Goal: Subscribe to service/newsletter

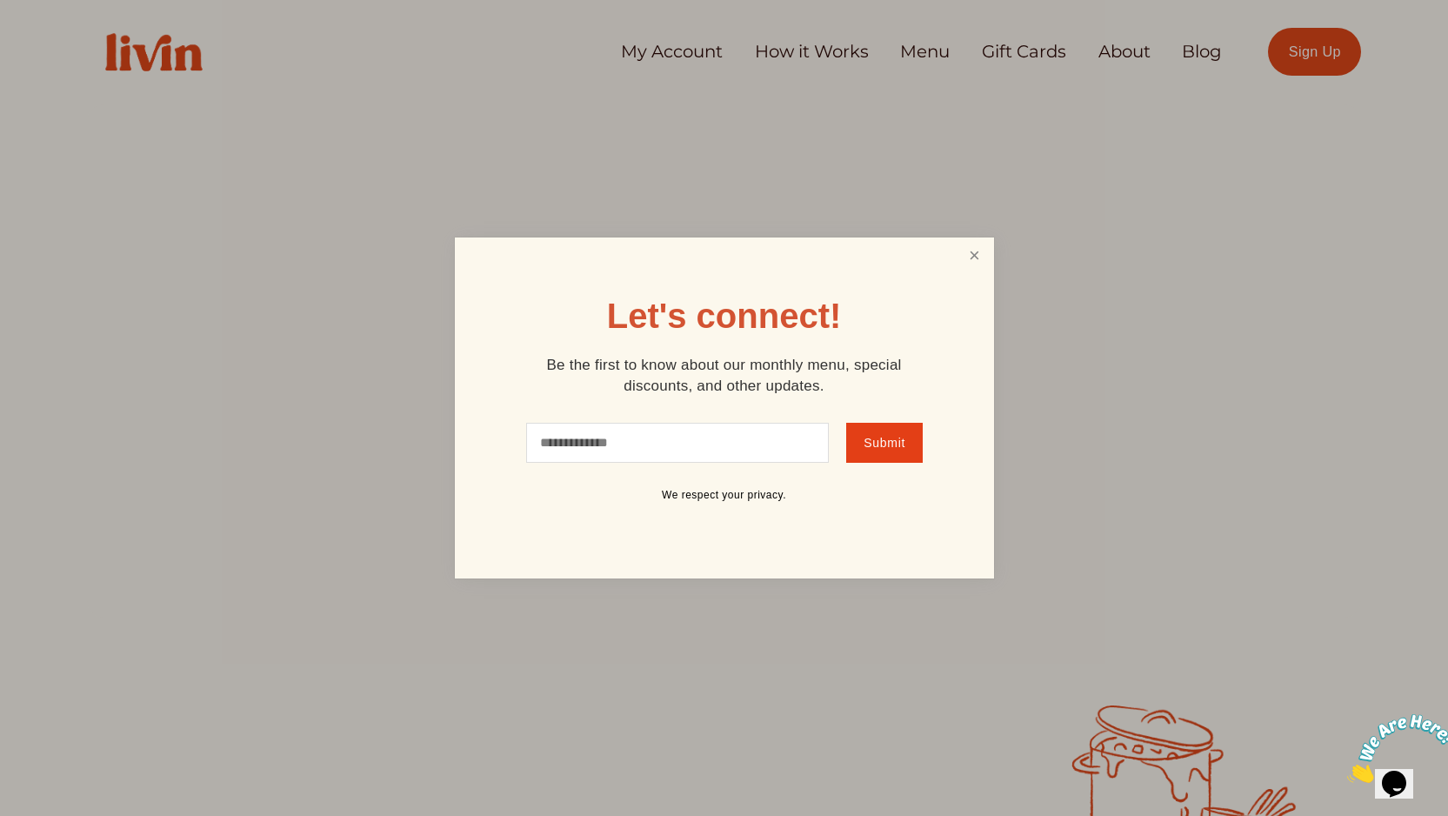
click at [968, 258] on link "Close" at bounding box center [974, 256] width 33 height 32
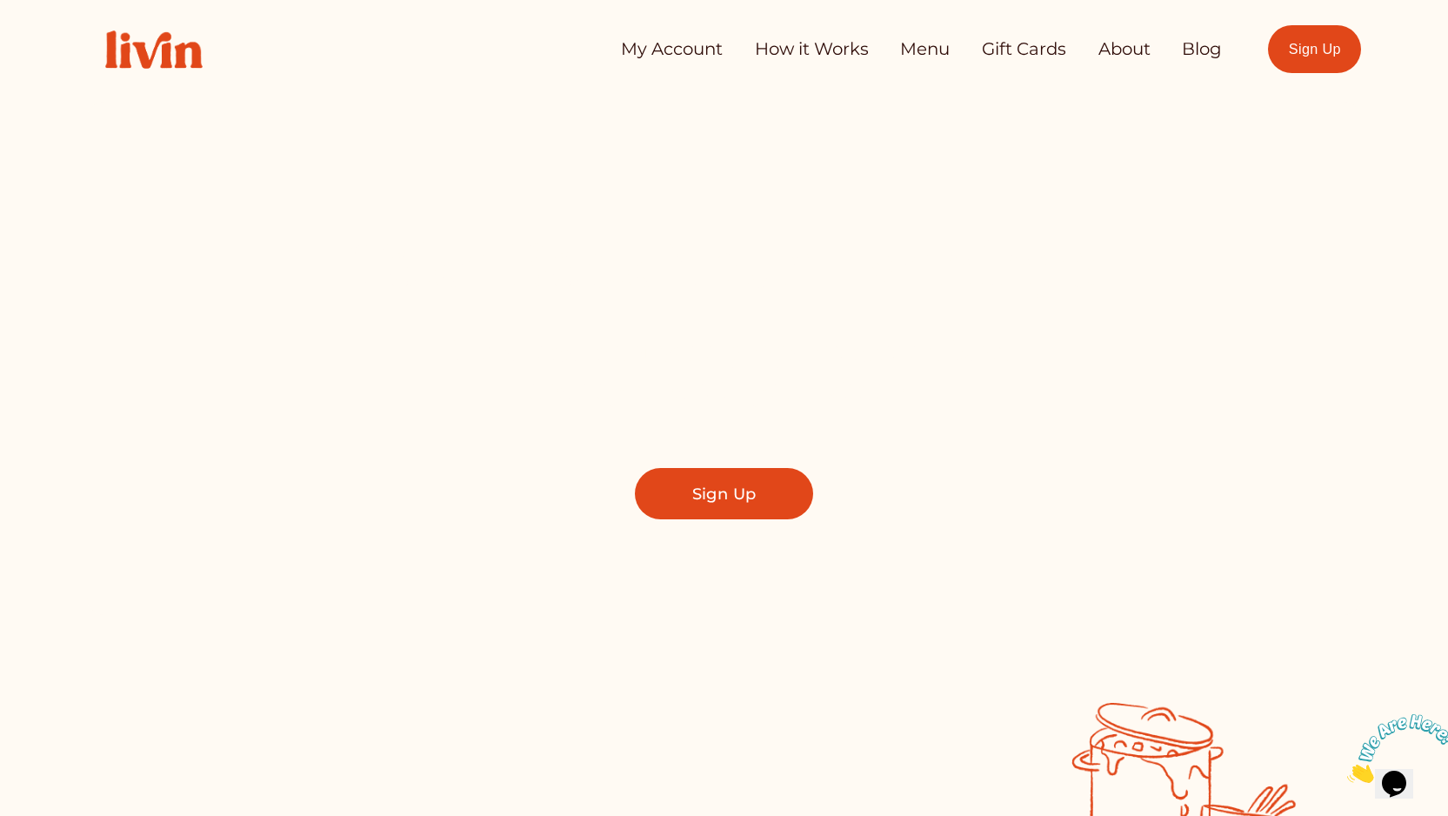
scroll to position [3, 0]
click at [818, 59] on link "How it Works" at bounding box center [812, 48] width 114 height 35
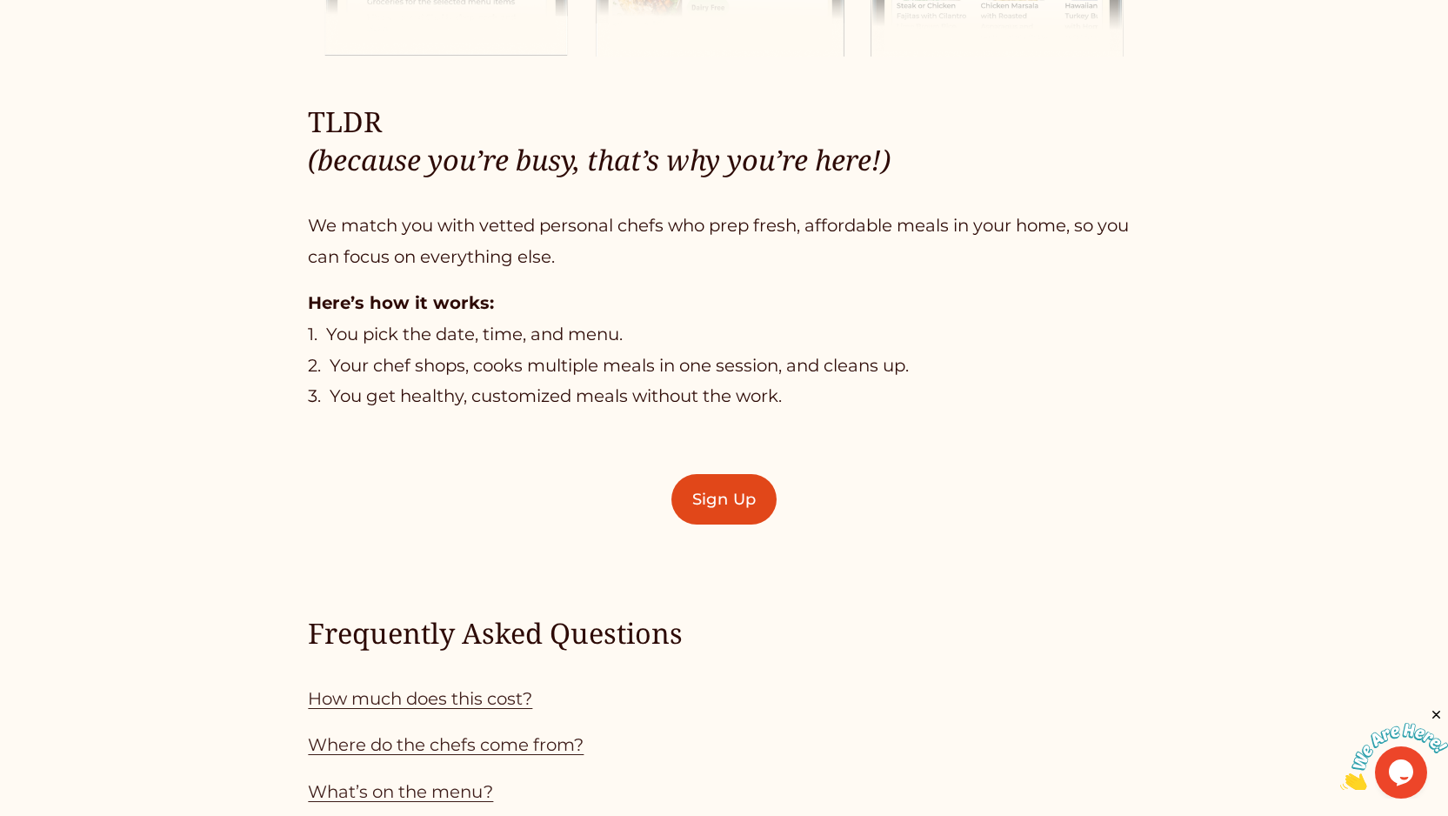
scroll to position [1163, 0]
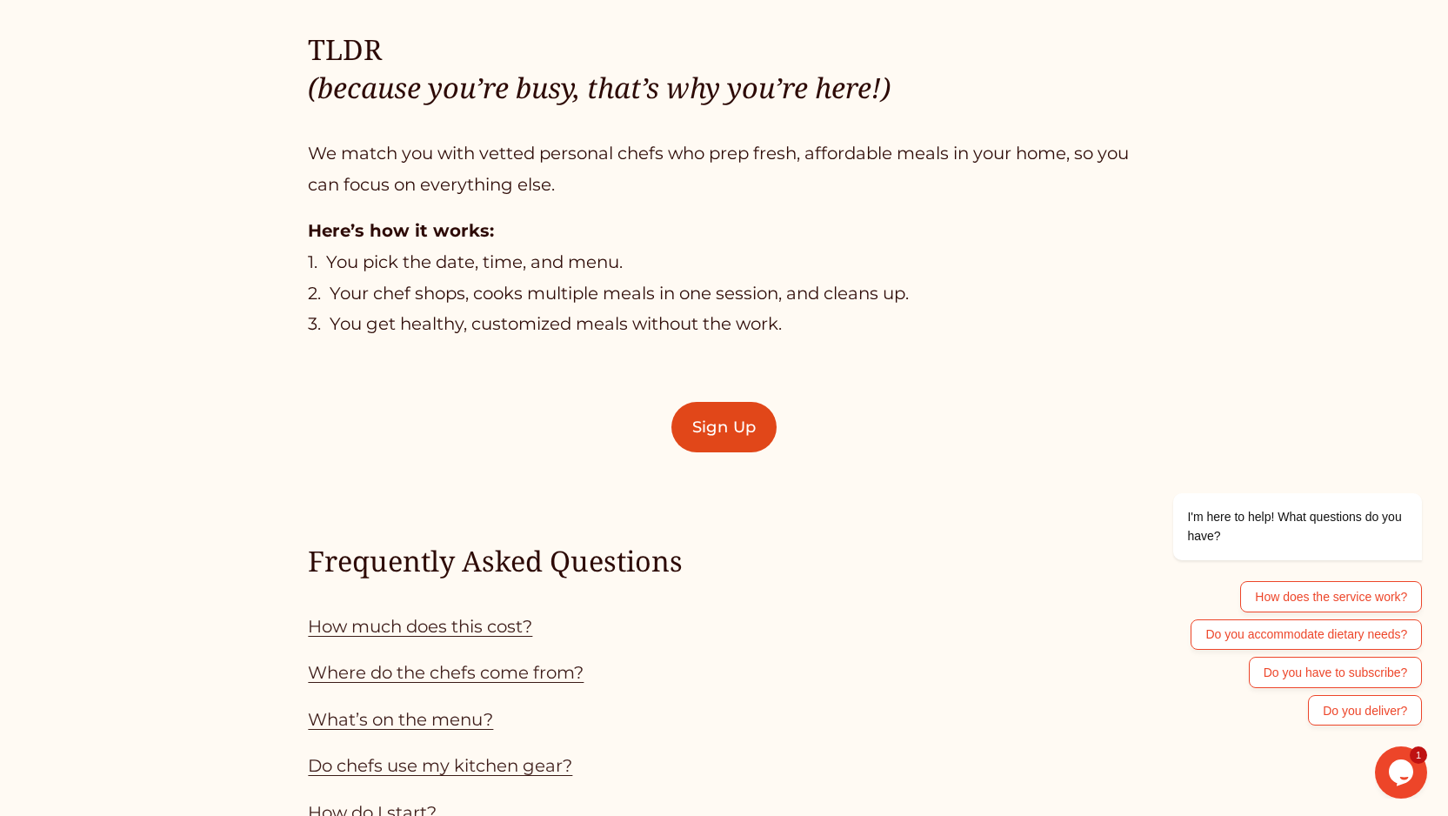
click at [510, 628] on link "How much does this cost?" at bounding box center [420, 626] width 224 height 21
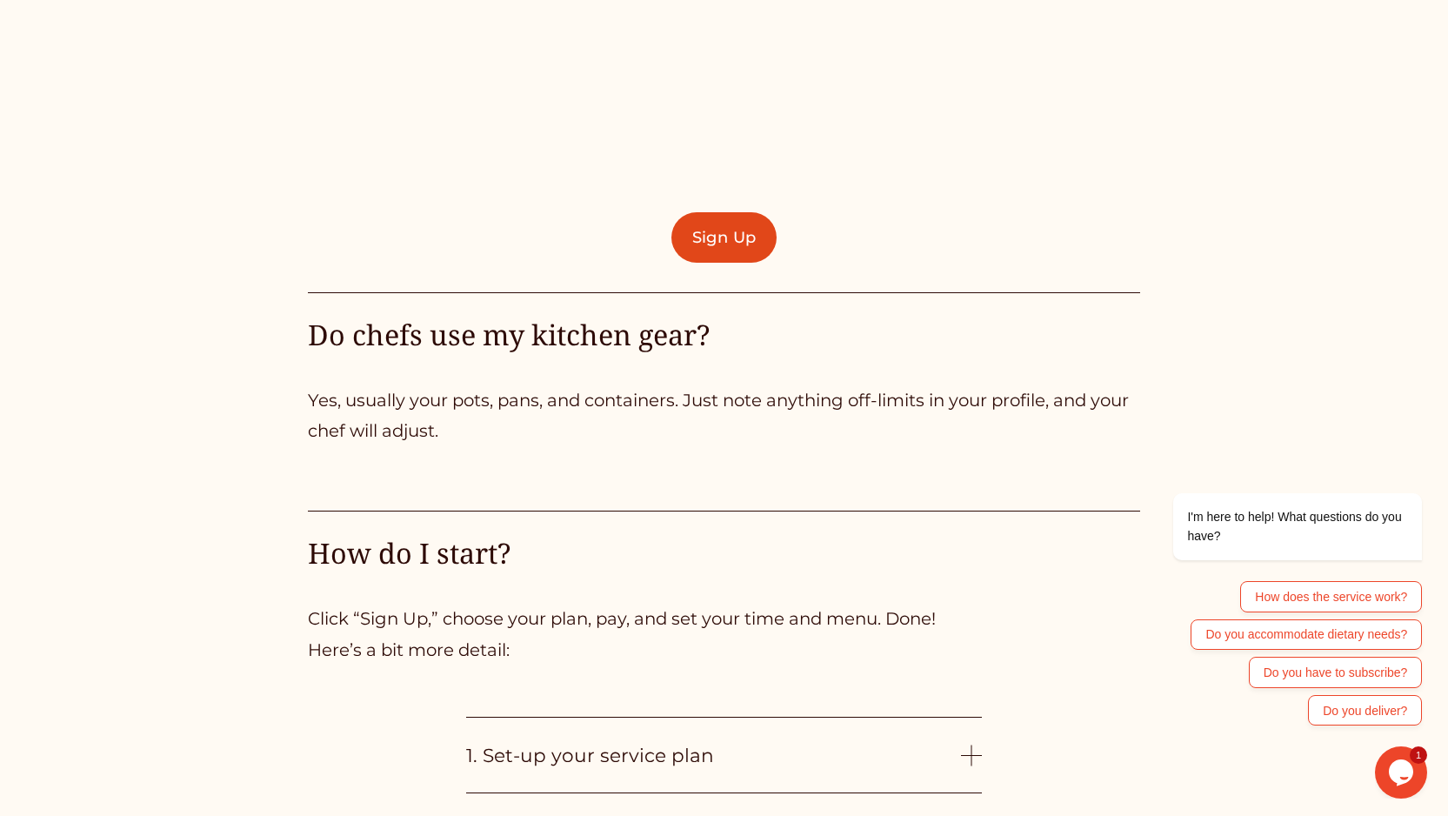
scroll to position [3875, 0]
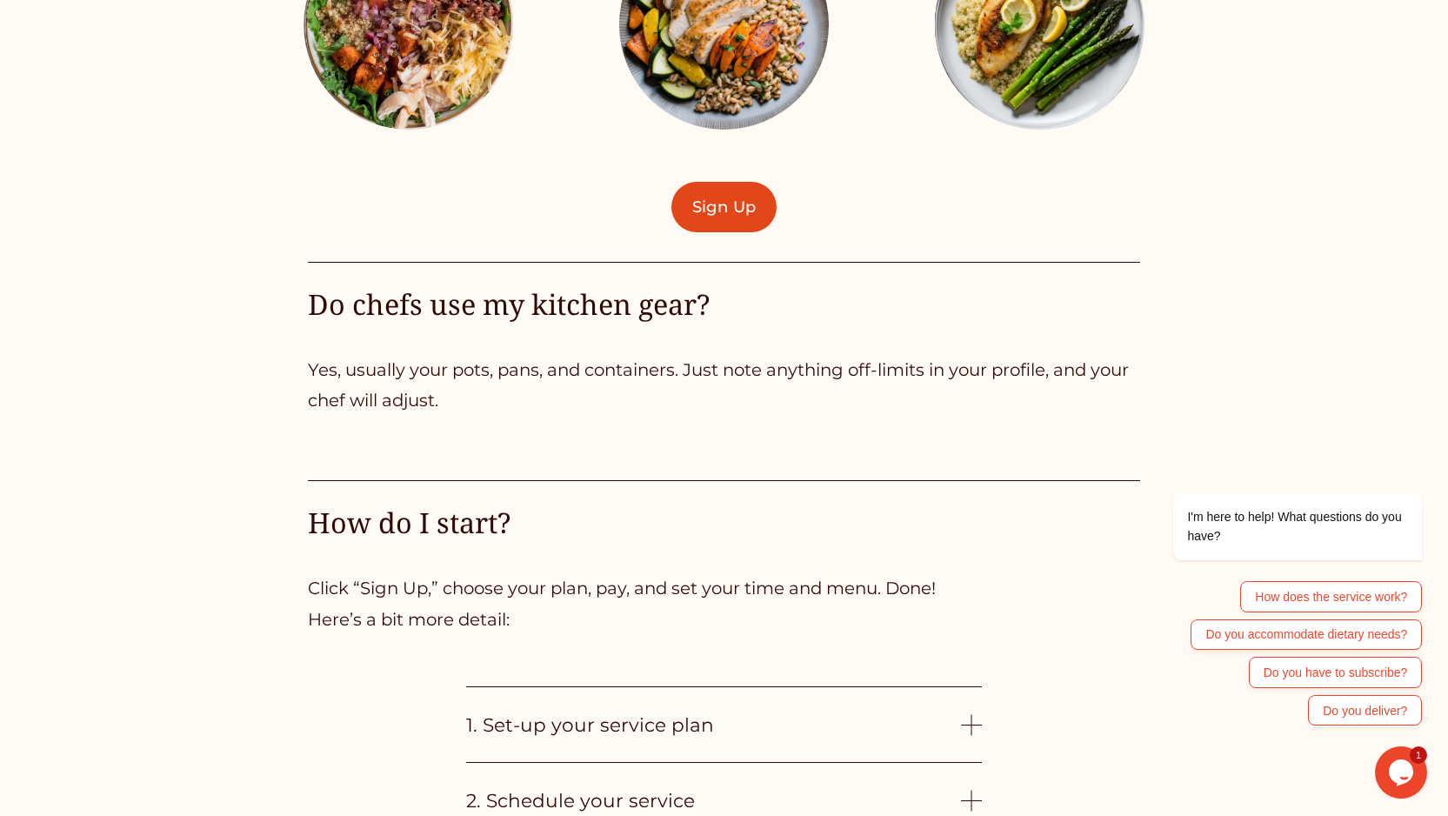
click at [713, 213] on link "Sign Up" at bounding box center [723, 207] width 104 height 50
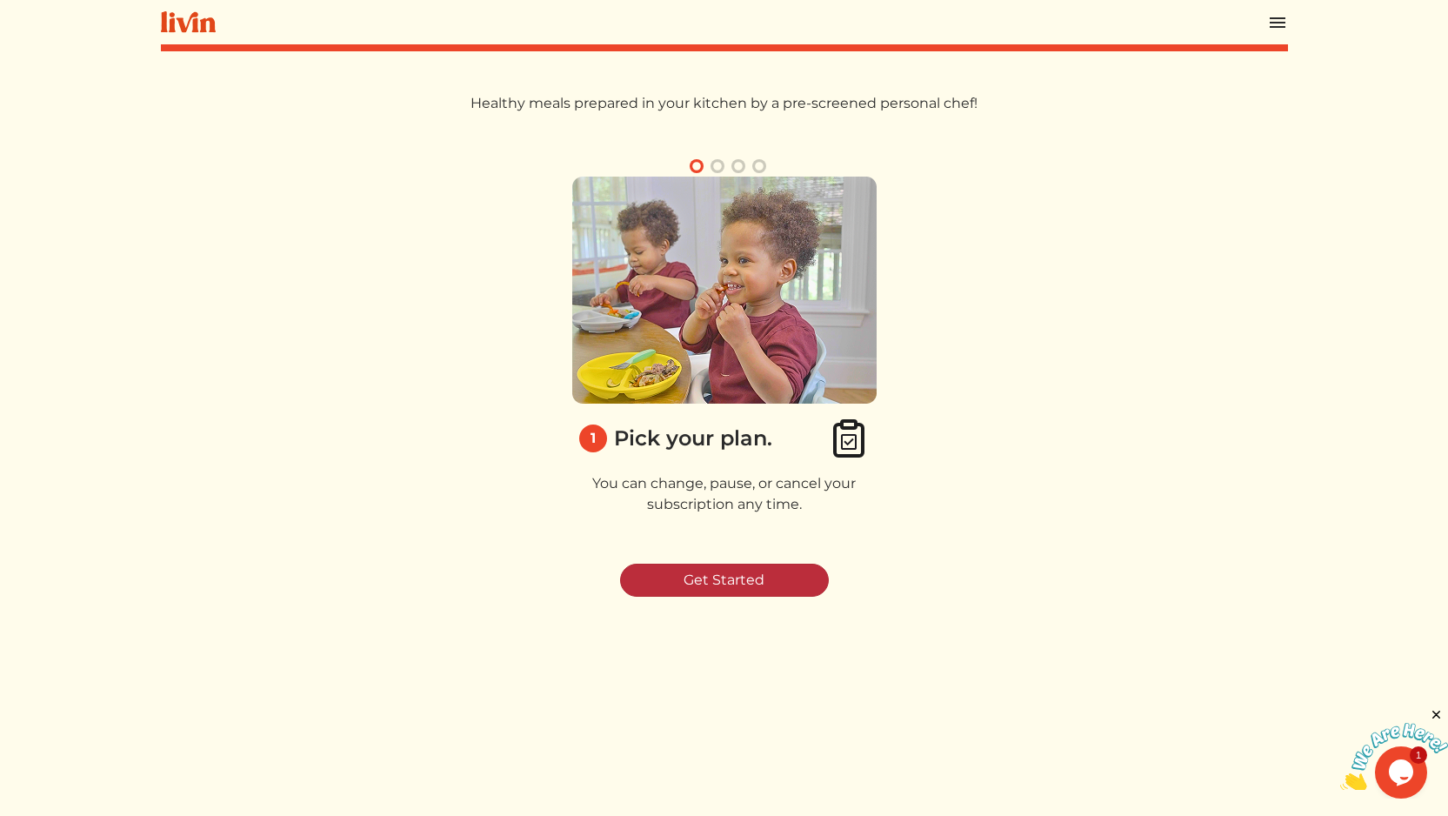
click at [760, 579] on link "Get Started" at bounding box center [724, 580] width 209 height 33
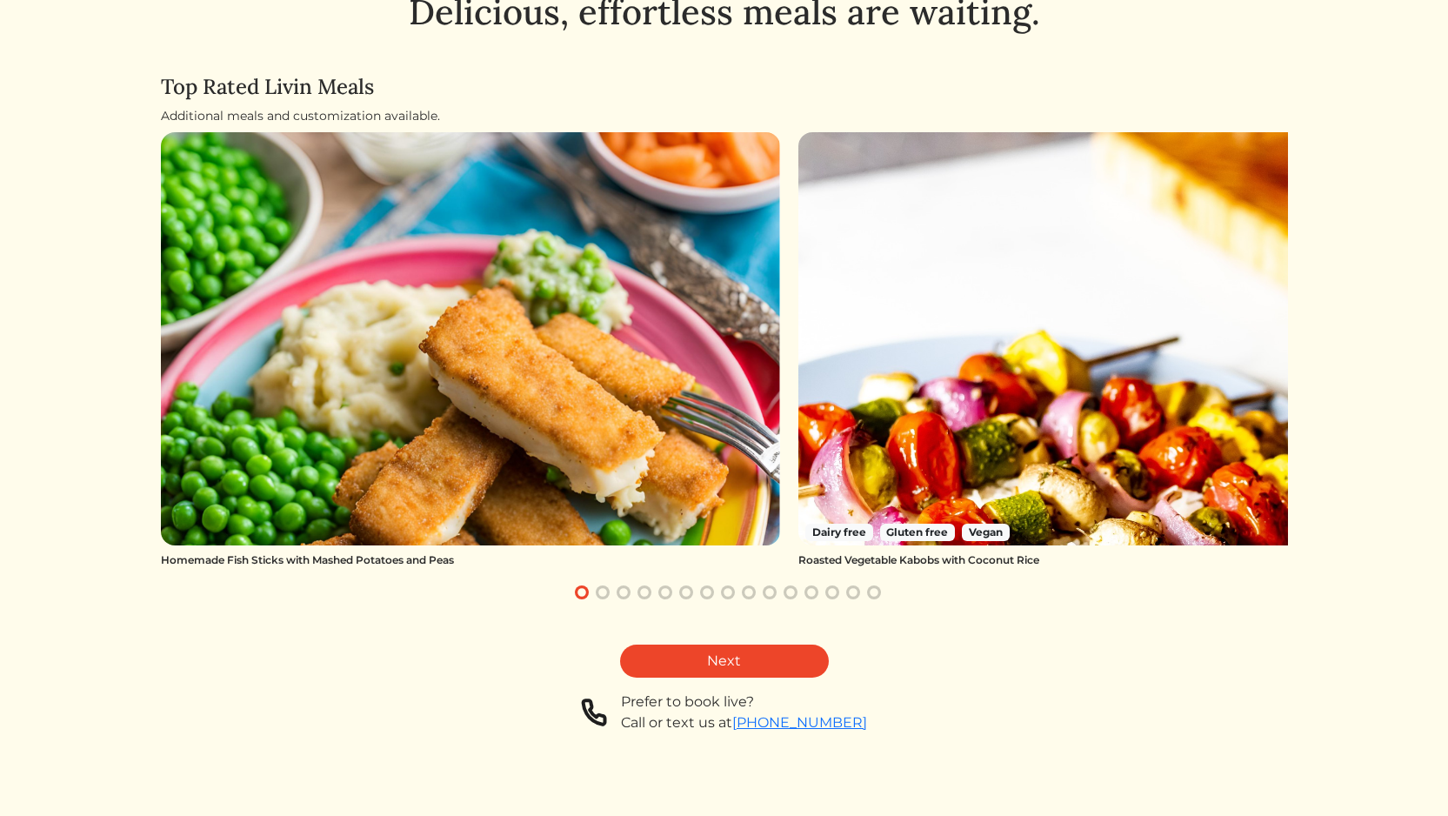
scroll to position [74, 0]
click at [598, 590] on button "button" at bounding box center [602, 592] width 21 height 21
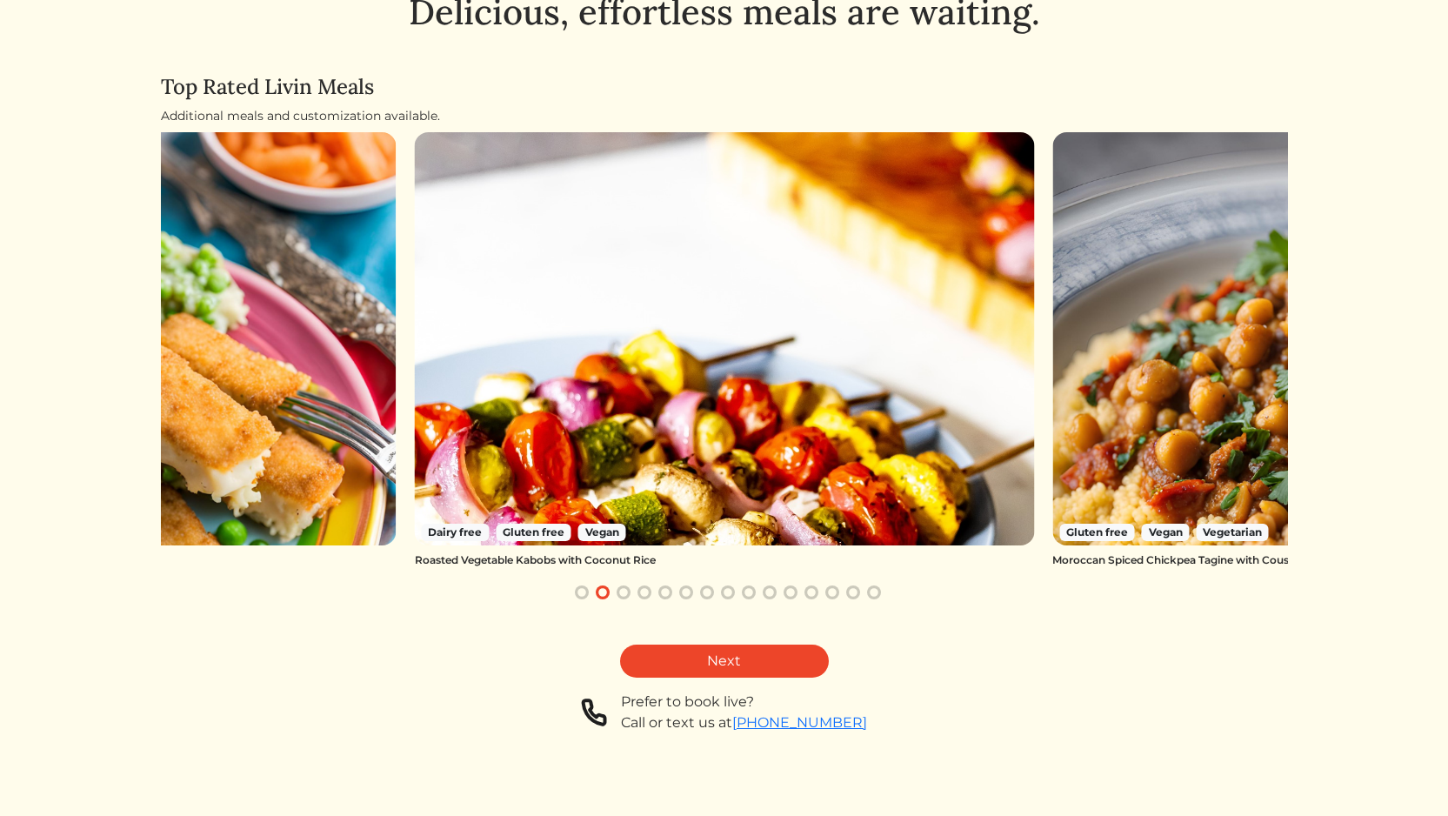
click at [641, 589] on button "button" at bounding box center [644, 592] width 21 height 21
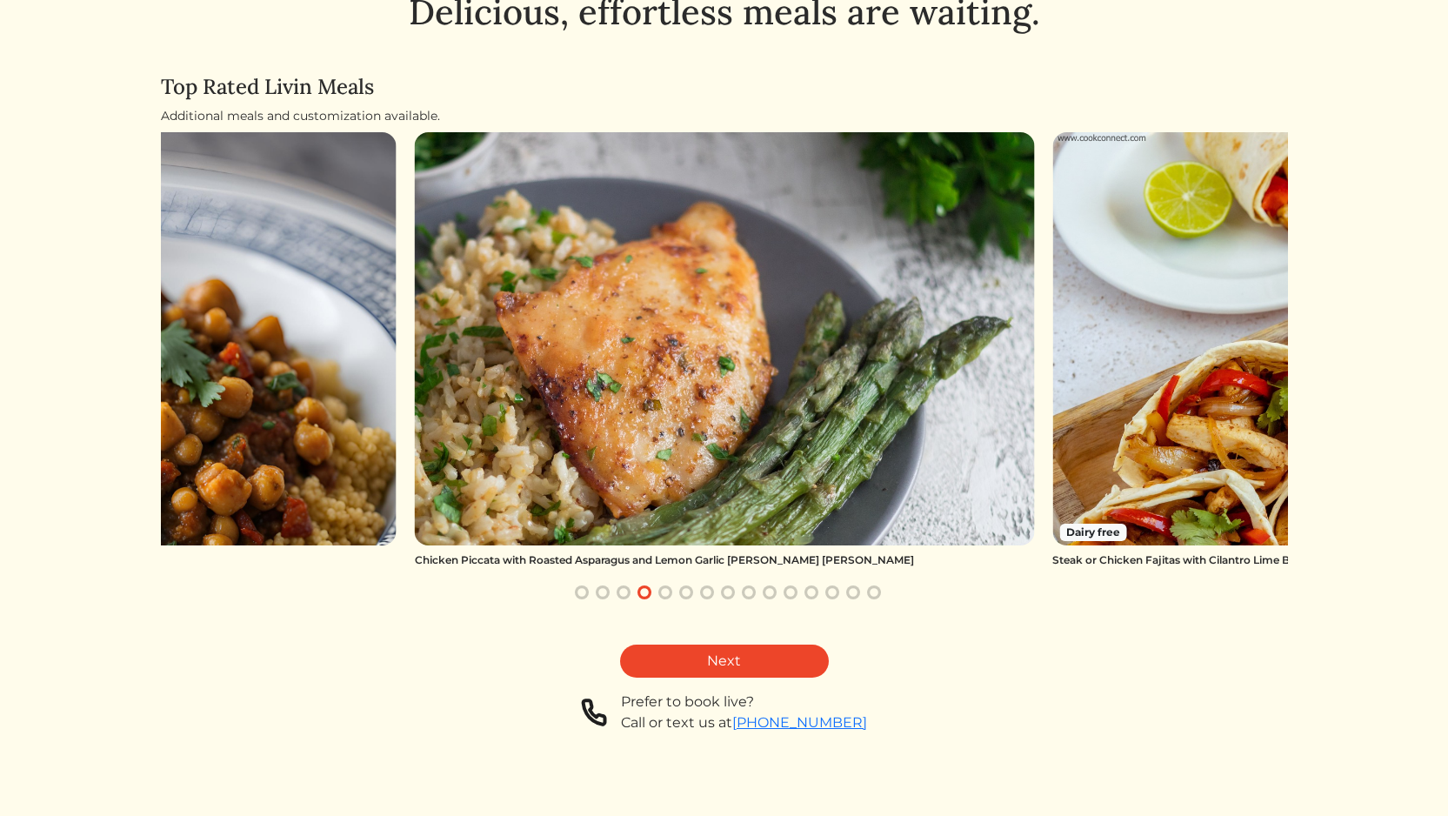
click at [621, 591] on button "button" at bounding box center [623, 592] width 21 height 21
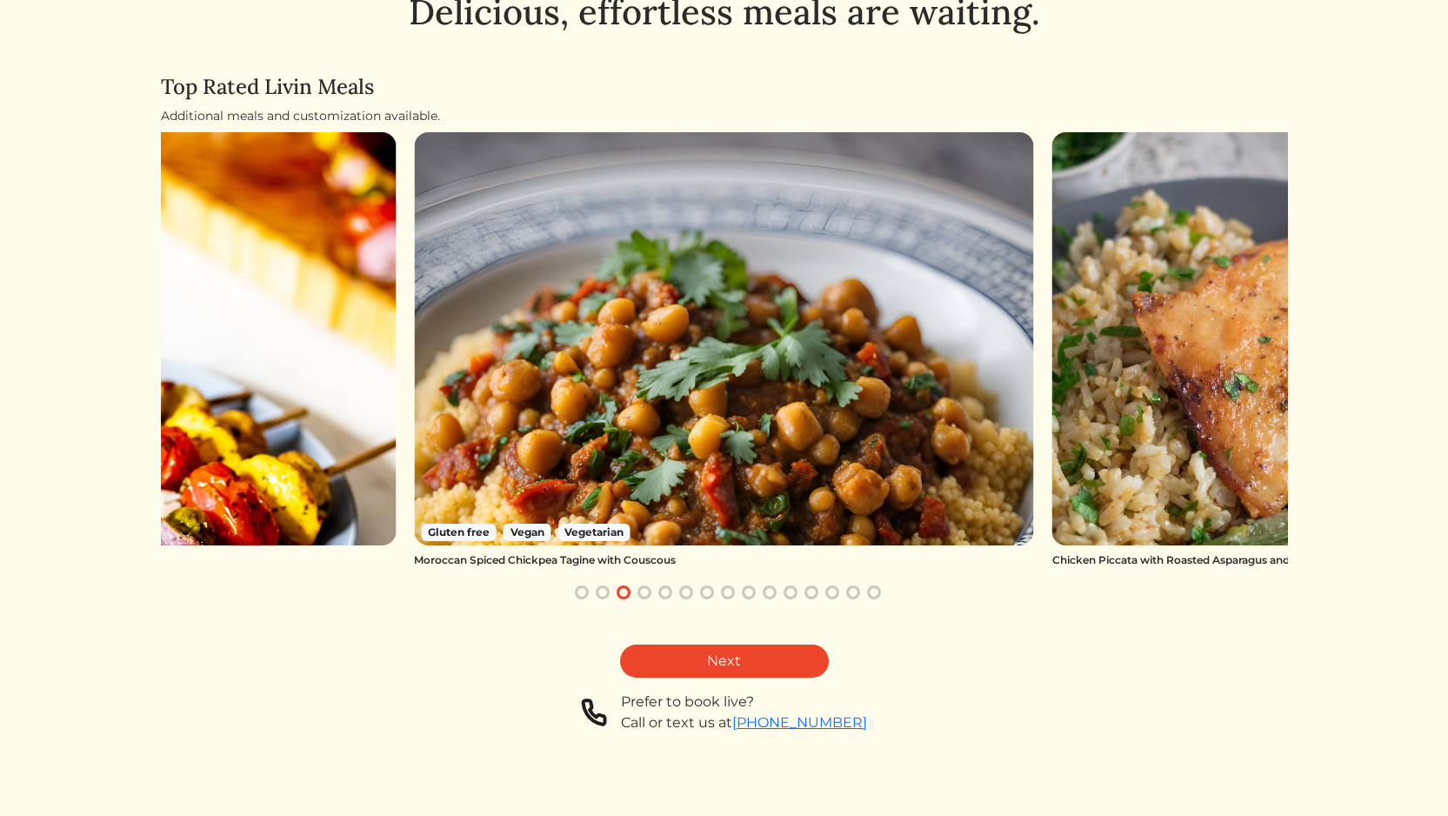
click at [647, 593] on button "button" at bounding box center [644, 592] width 21 height 21
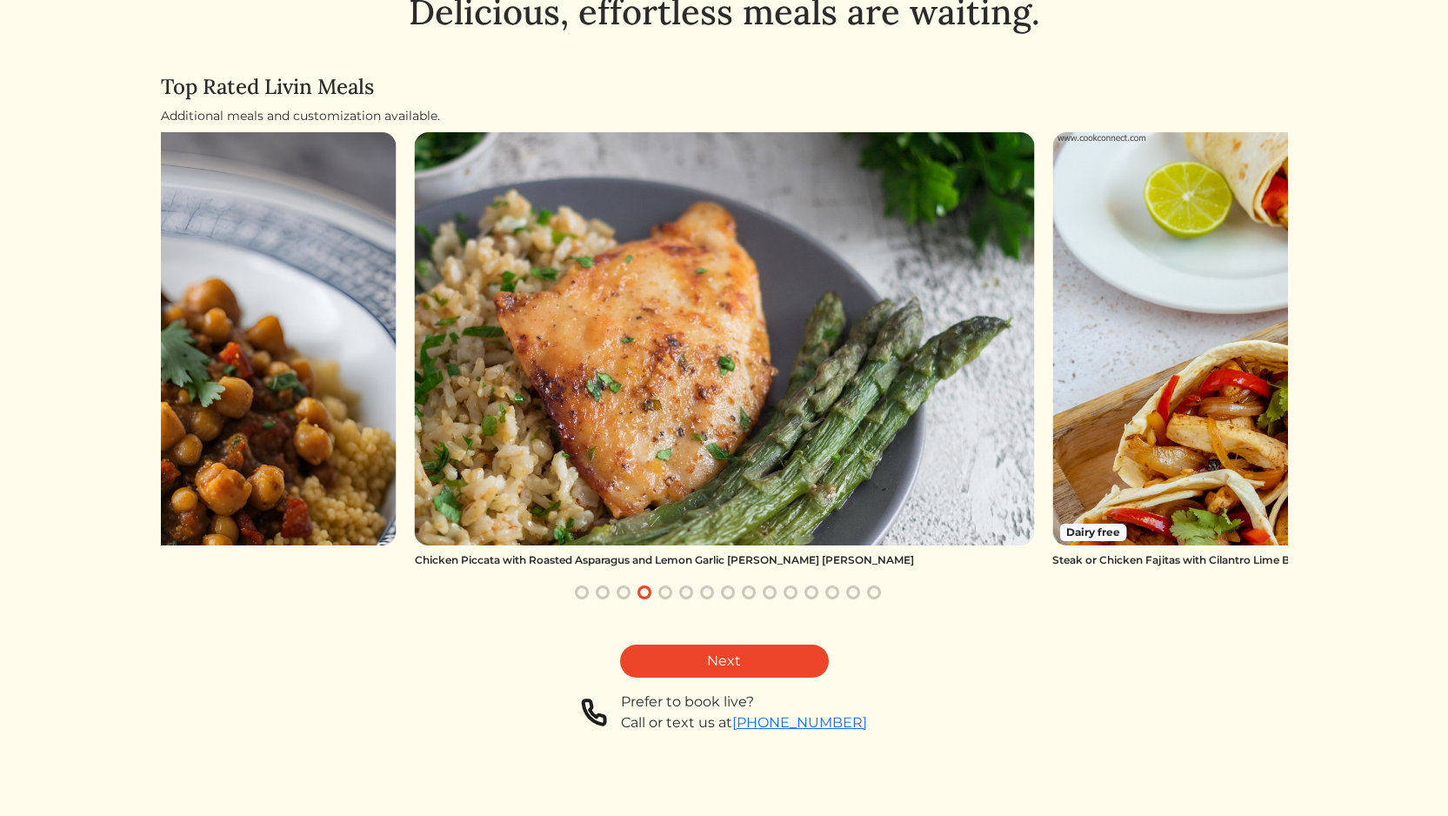
click at [671, 592] on button "button" at bounding box center [665, 592] width 21 height 21
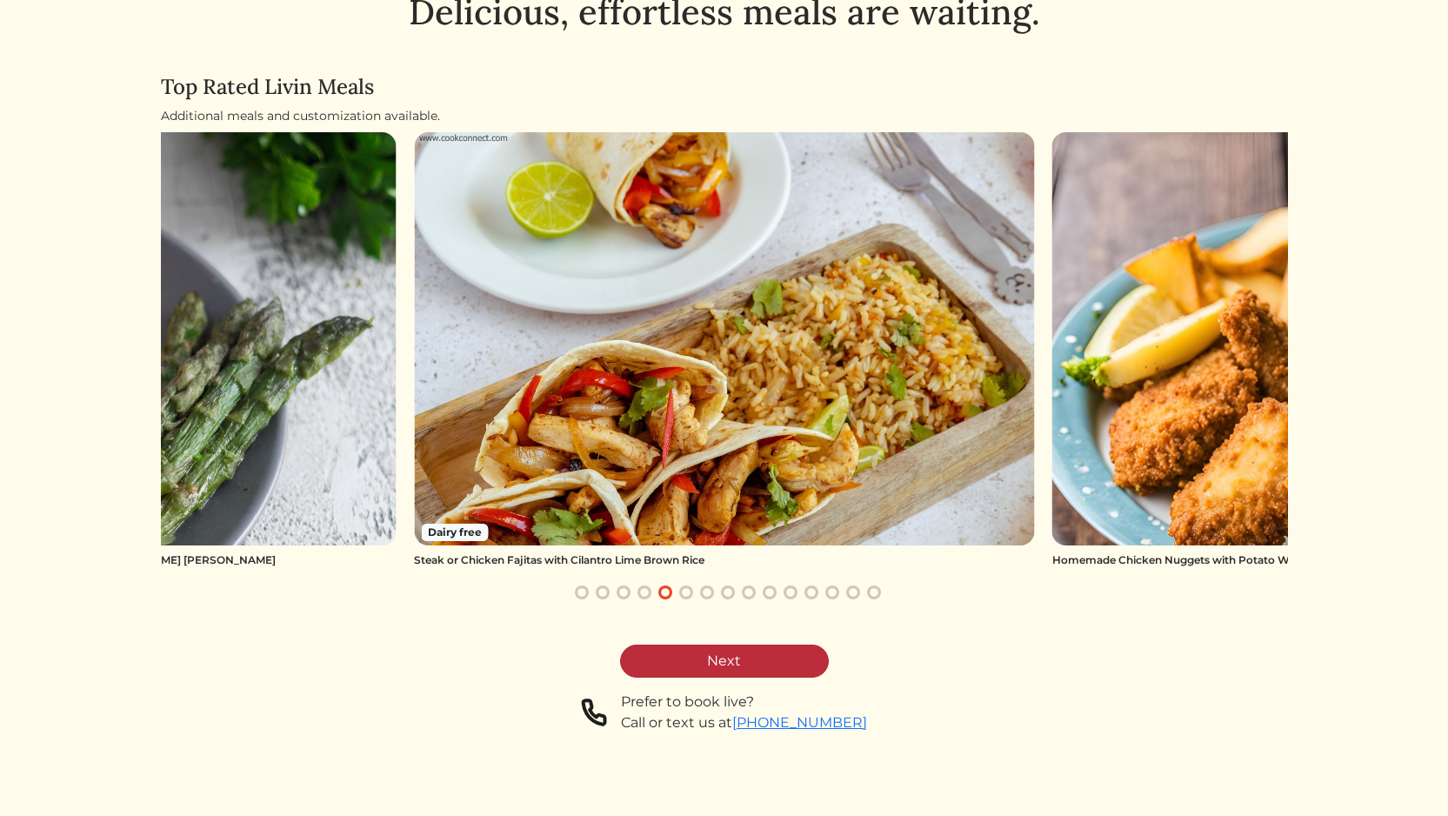
click at [702, 663] on link "Next" at bounding box center [724, 660] width 209 height 33
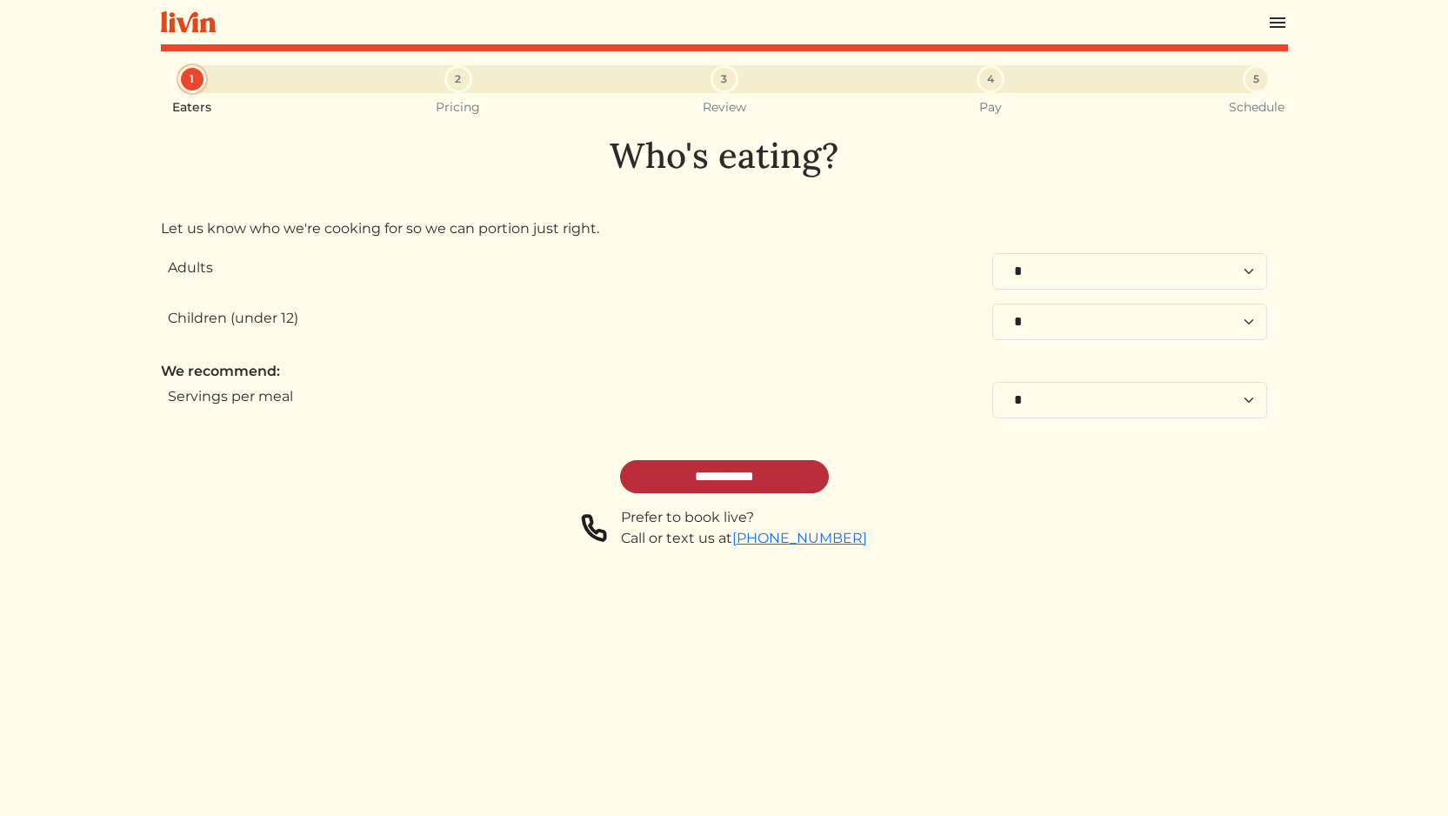
click at [717, 481] on input "**********" at bounding box center [724, 476] width 209 height 33
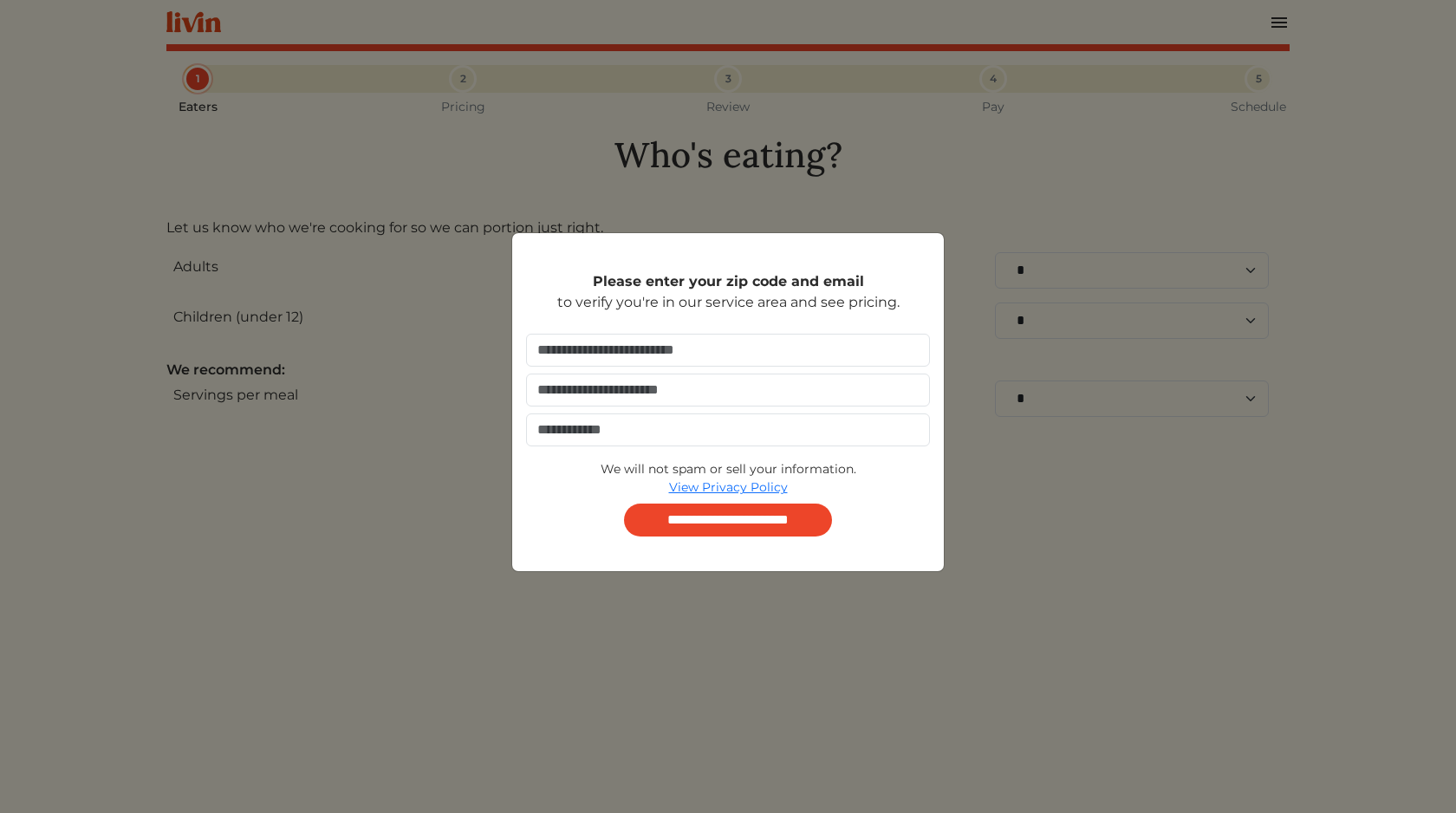
drag, startPoint x: 386, startPoint y: 534, endPoint x: 477, endPoint y: 310, distance: 241.8
click at [386, 533] on div "**********" at bounding box center [728, 406] width 1456 height 813
